Goal: Download file/media

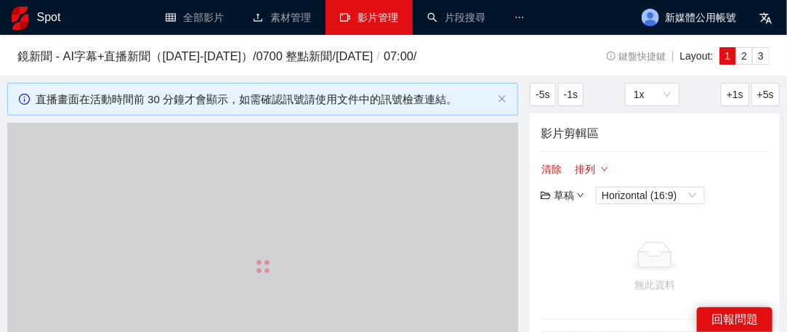
click at [367, 23] on link "影片管理" at bounding box center [369, 18] width 58 height 12
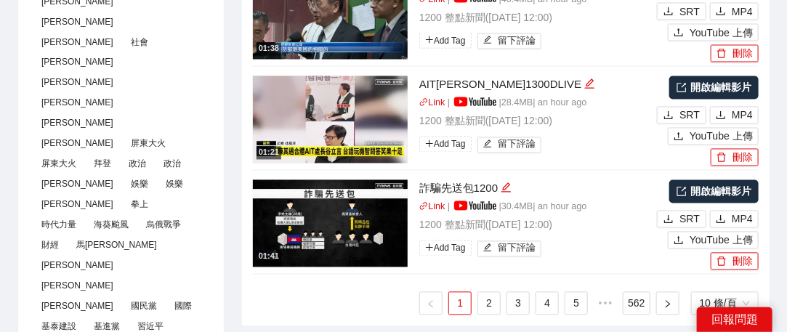
scroll to position [872, 0]
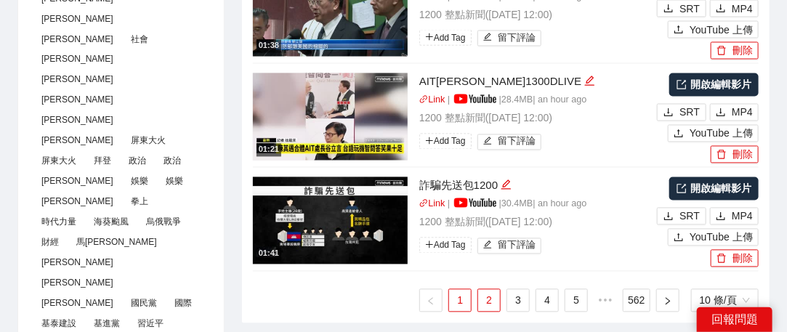
click at [492, 292] on link "2" at bounding box center [489, 301] width 22 height 22
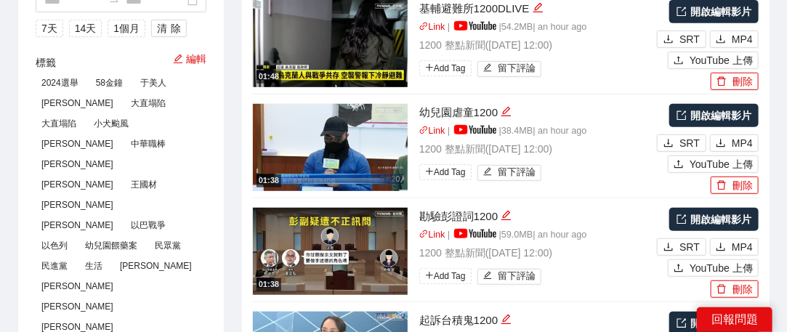
scroll to position [291, 0]
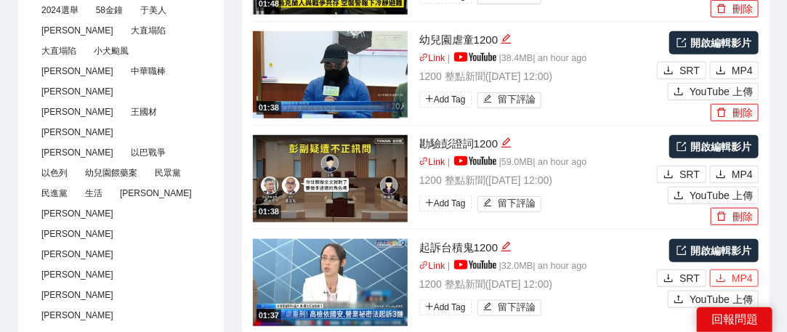
click at [733, 278] on span "MP4" at bounding box center [742, 278] width 21 height 16
click at [740, 170] on span "MP4" at bounding box center [742, 174] width 21 height 16
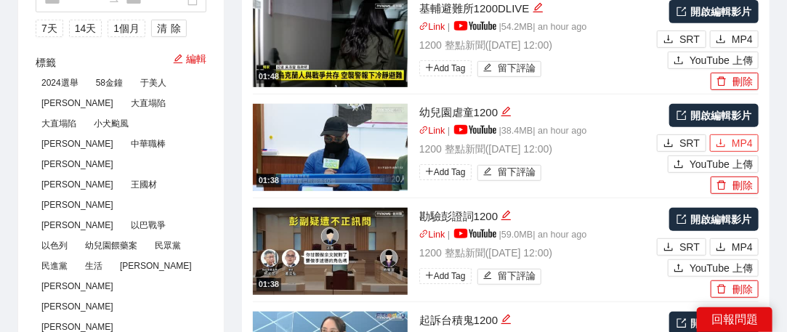
click at [742, 140] on span "MP4" at bounding box center [742, 143] width 21 height 16
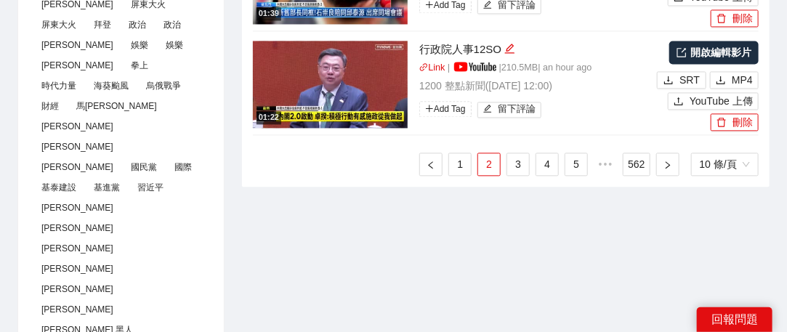
scroll to position [1017, 0]
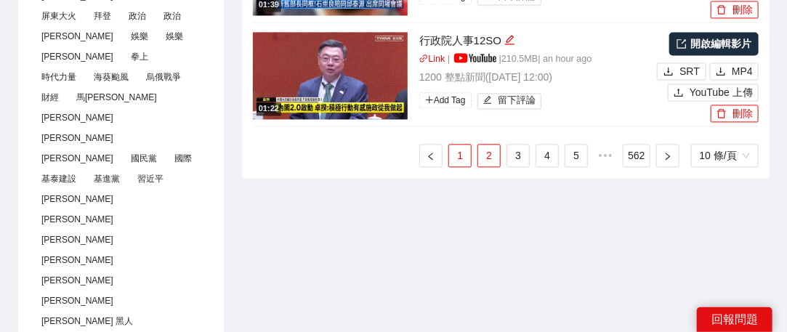
click at [461, 155] on link "1" at bounding box center [460, 156] width 22 height 22
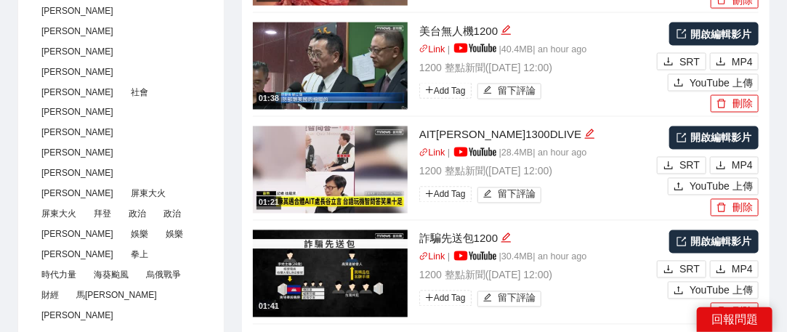
scroll to position [799, 0]
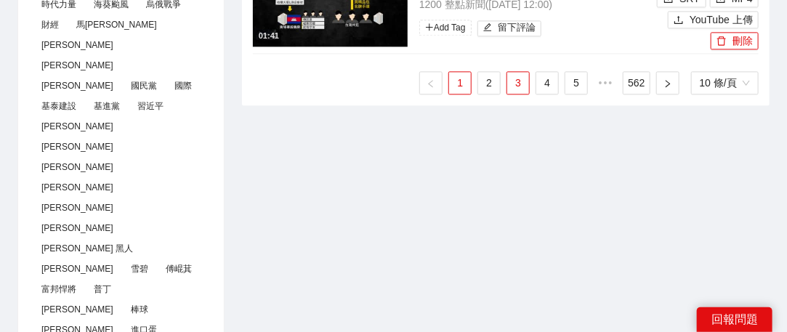
click at [512, 78] on link "3" at bounding box center [518, 83] width 22 height 22
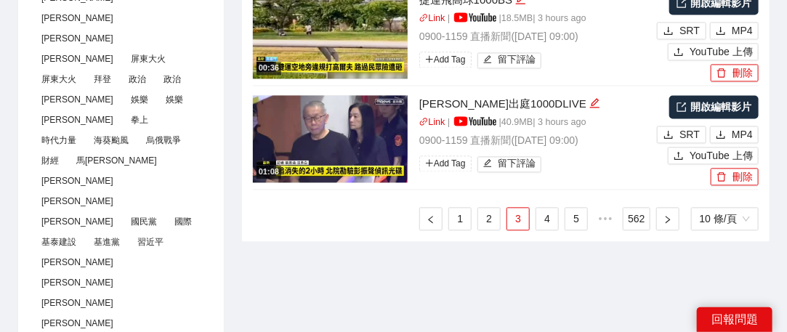
scroll to position [1017, 0]
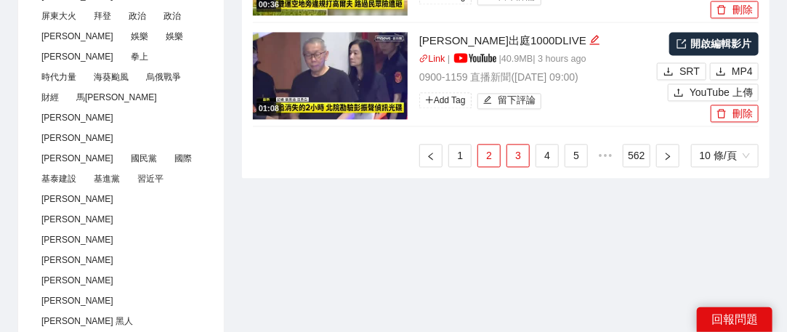
click at [480, 151] on link "2" at bounding box center [489, 156] width 22 height 22
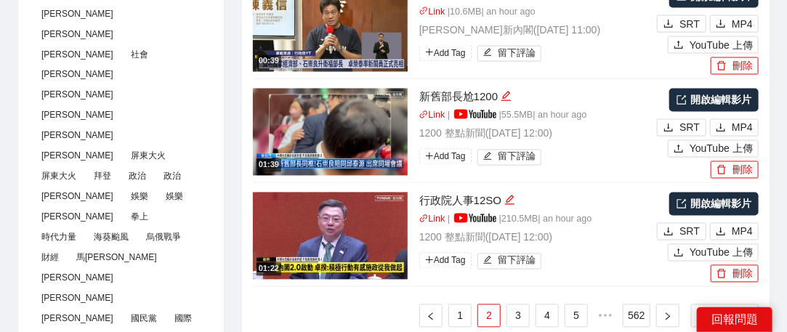
scroll to position [945, 0]
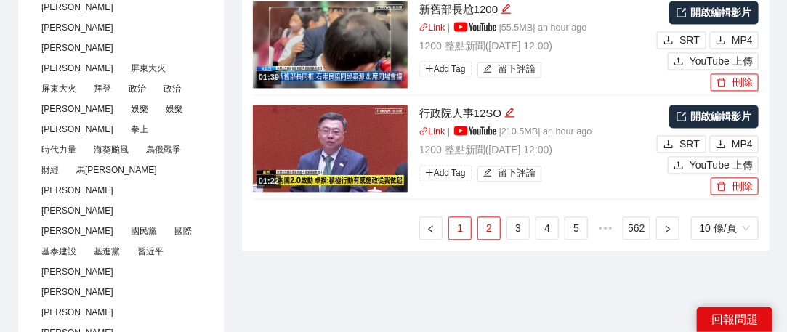
click at [459, 225] on link "1" at bounding box center [460, 228] width 22 height 22
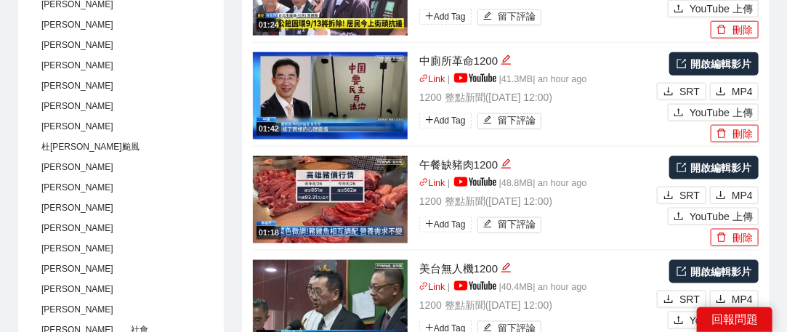
scroll to position [509, 0]
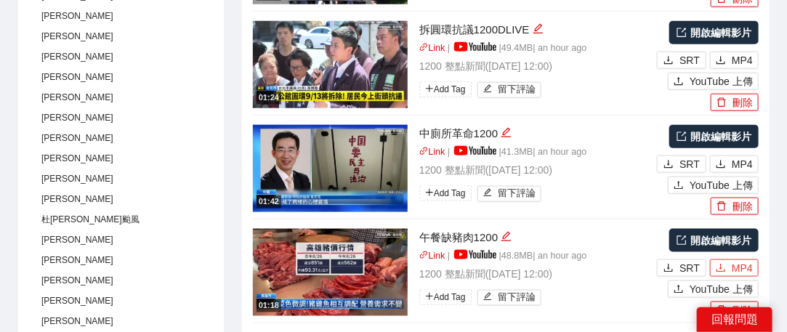
click at [730, 267] on button "MP4" at bounding box center [734, 267] width 49 height 17
